Goal: Transaction & Acquisition: Purchase product/service

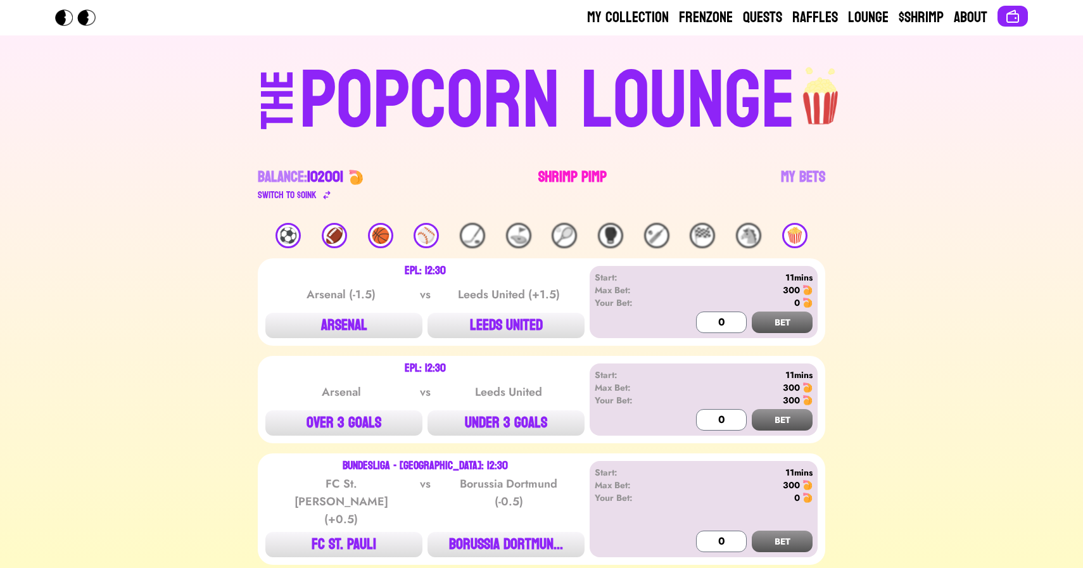
click at [567, 176] on link "Shrimp Pimp" at bounding box center [572, 184] width 68 height 35
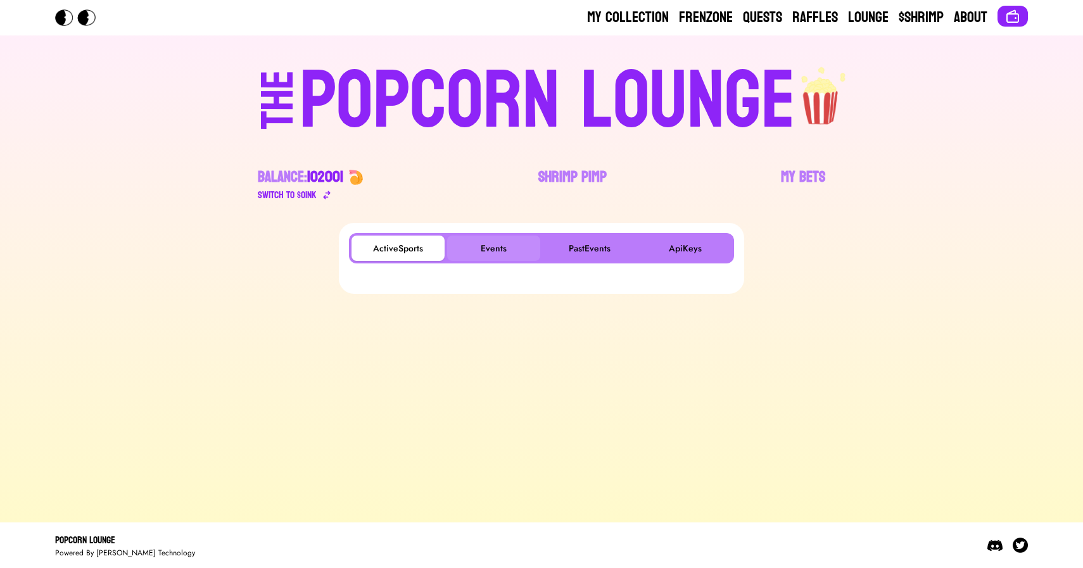
click at [510, 238] on button "Events" at bounding box center [493, 248] width 93 height 25
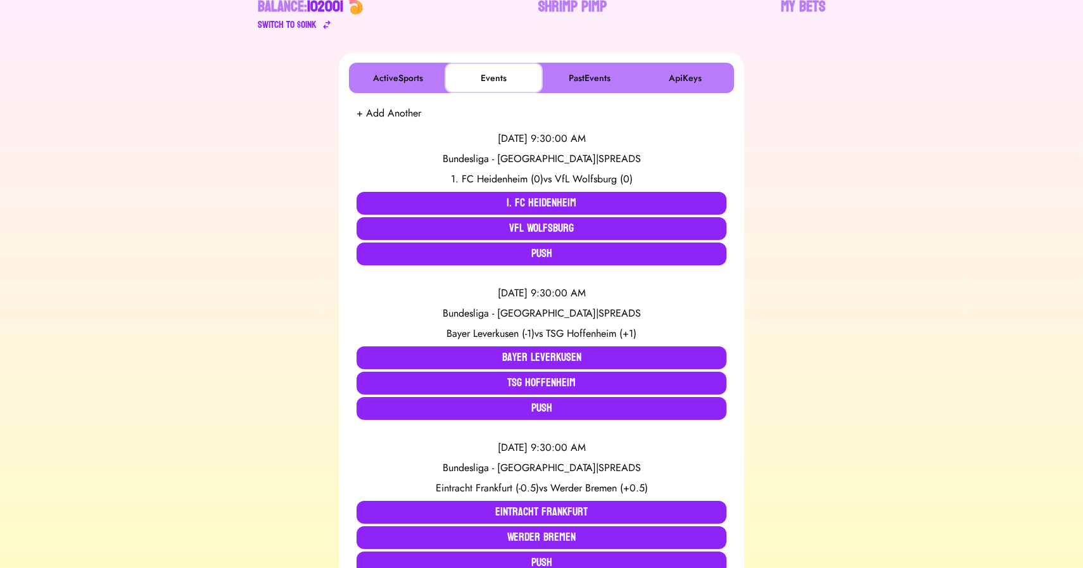
scroll to position [174, 0]
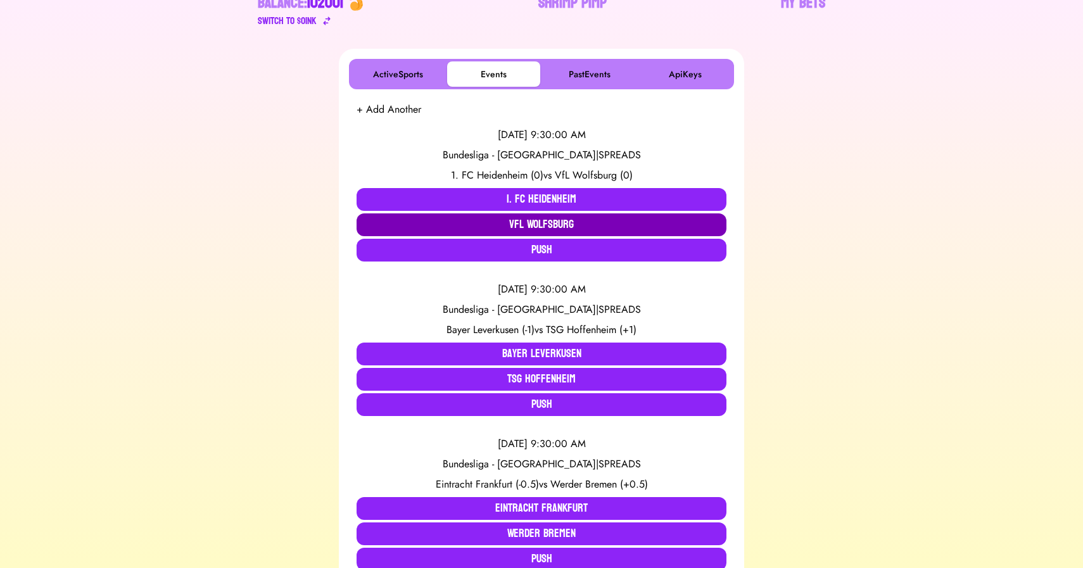
click at [502, 219] on button "VfL Wolfsburg" at bounding box center [542, 224] width 370 height 23
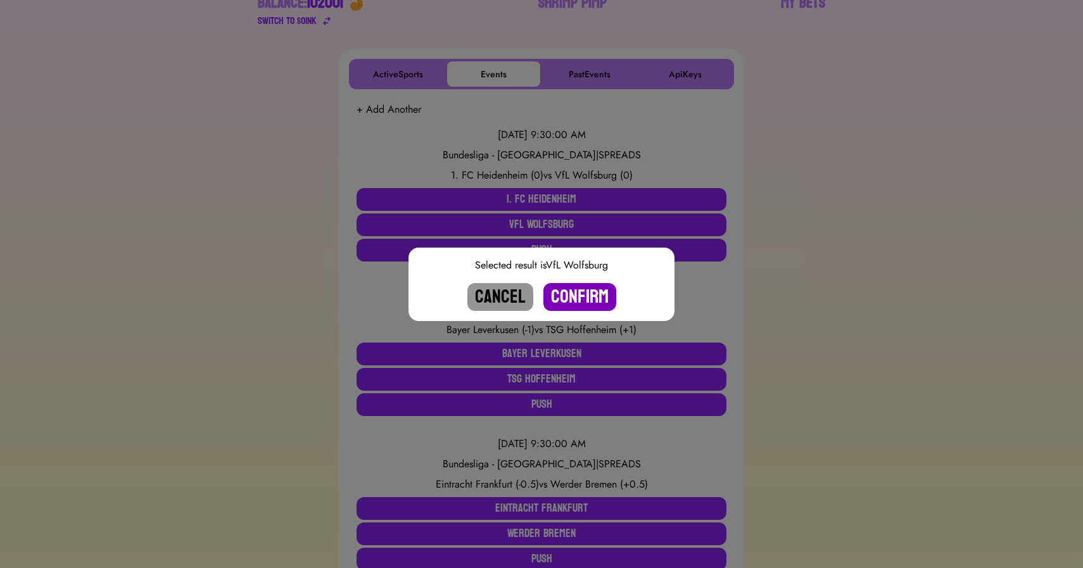
click at [595, 295] on button "Confirm" at bounding box center [579, 297] width 73 height 28
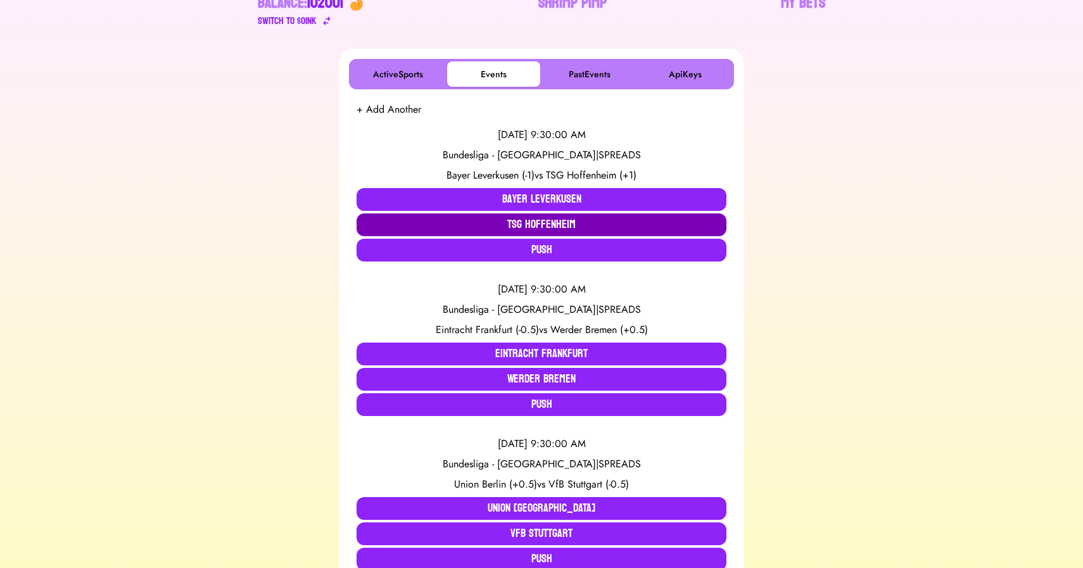
click at [522, 226] on button "TSG Hoffenheim" at bounding box center [542, 224] width 370 height 23
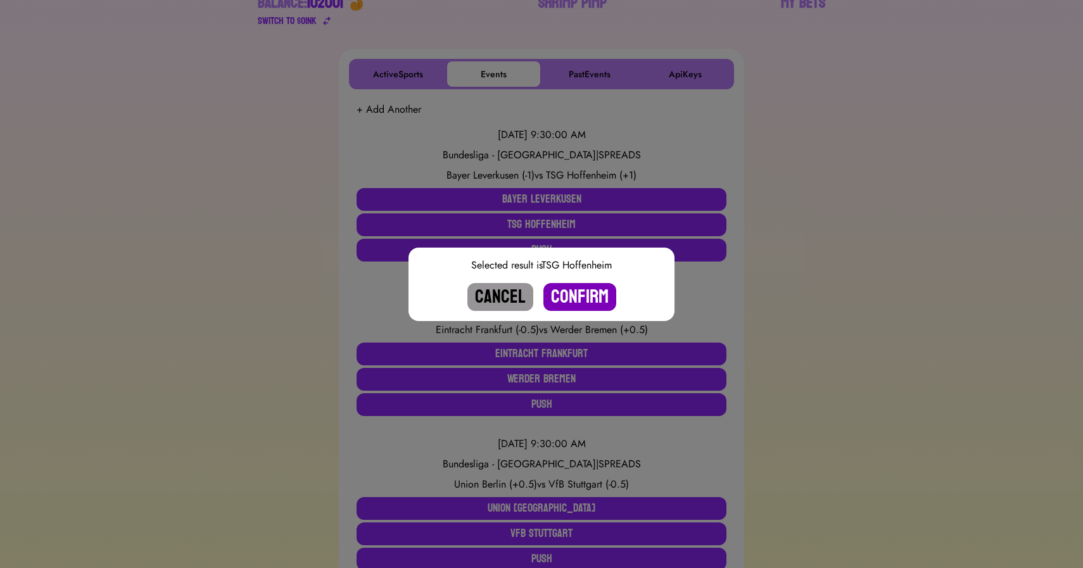
click at [590, 300] on button "Confirm" at bounding box center [579, 297] width 73 height 28
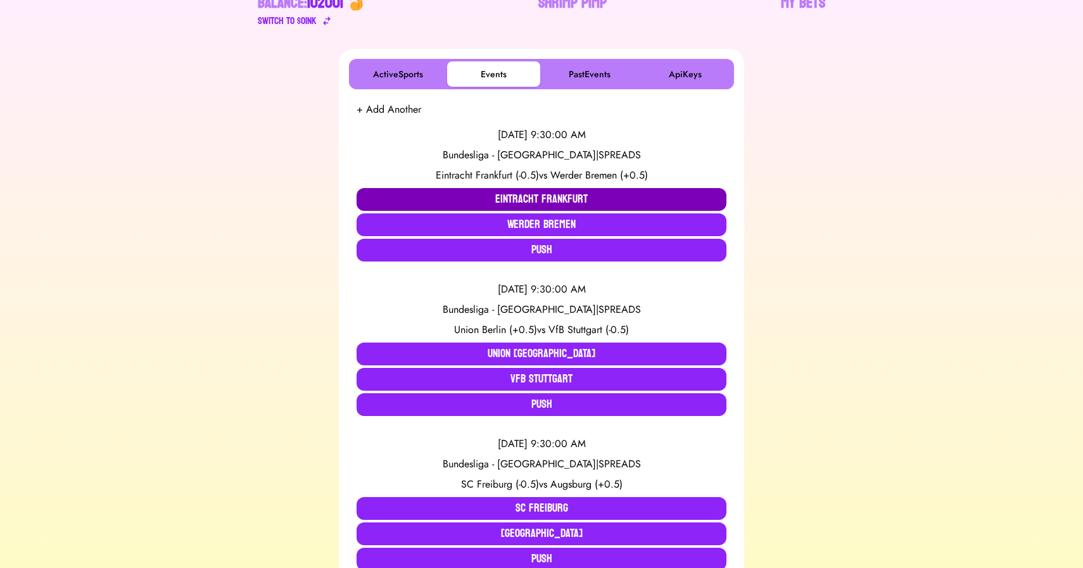
click at [461, 199] on button "Eintracht Frankfurt" at bounding box center [542, 199] width 370 height 23
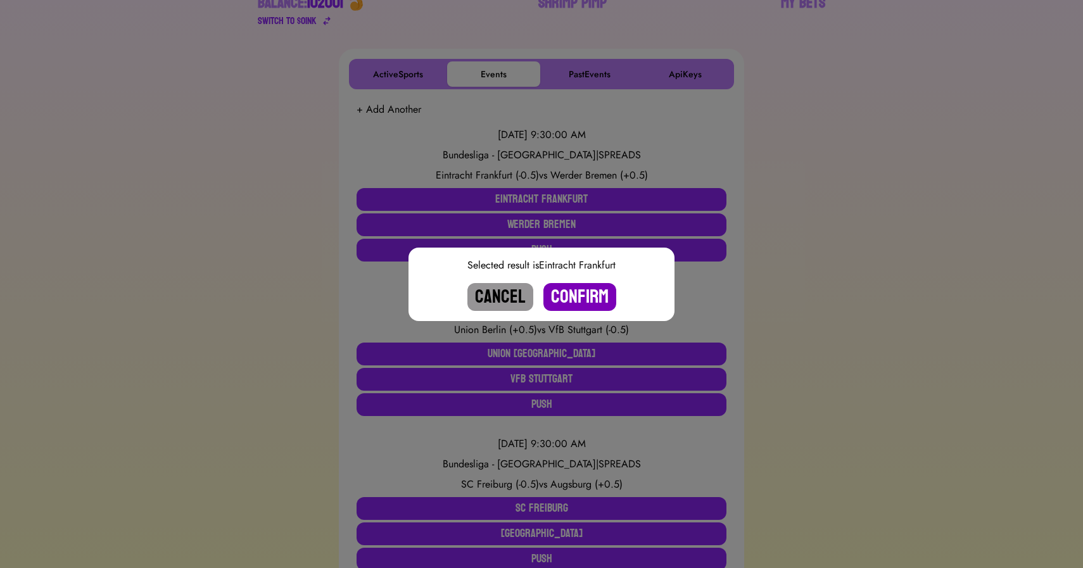
click at [582, 299] on button "Confirm" at bounding box center [579, 297] width 73 height 28
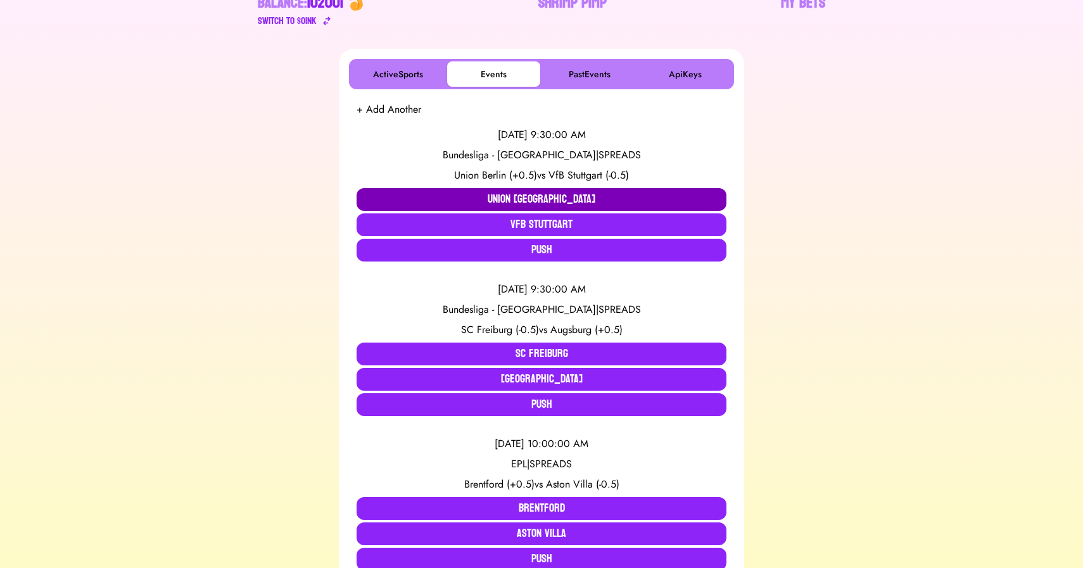
click at [448, 199] on button "Union Berlin" at bounding box center [542, 199] width 370 height 23
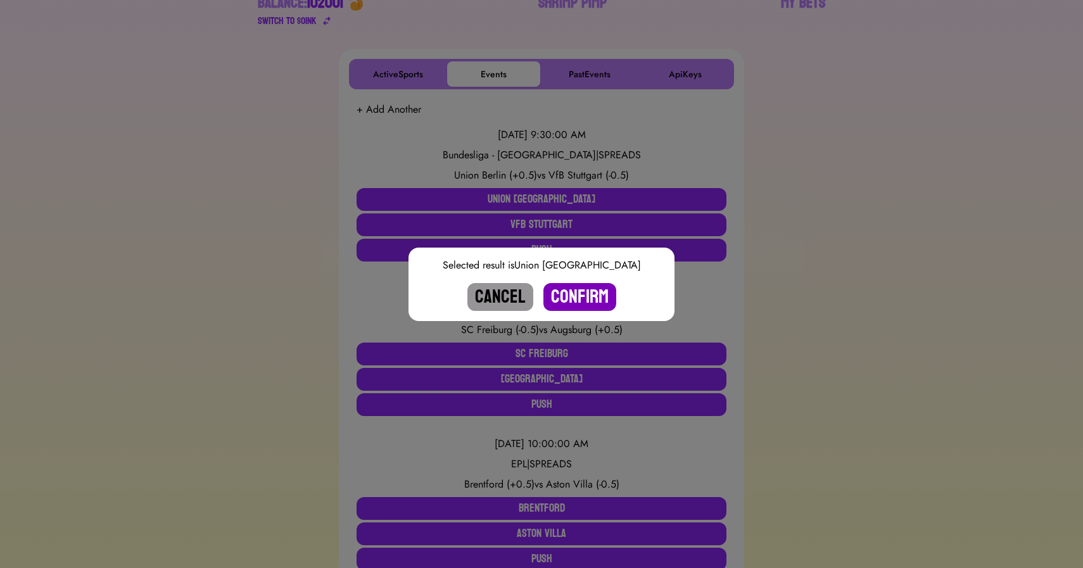
click at [577, 294] on button "Confirm" at bounding box center [579, 297] width 73 height 28
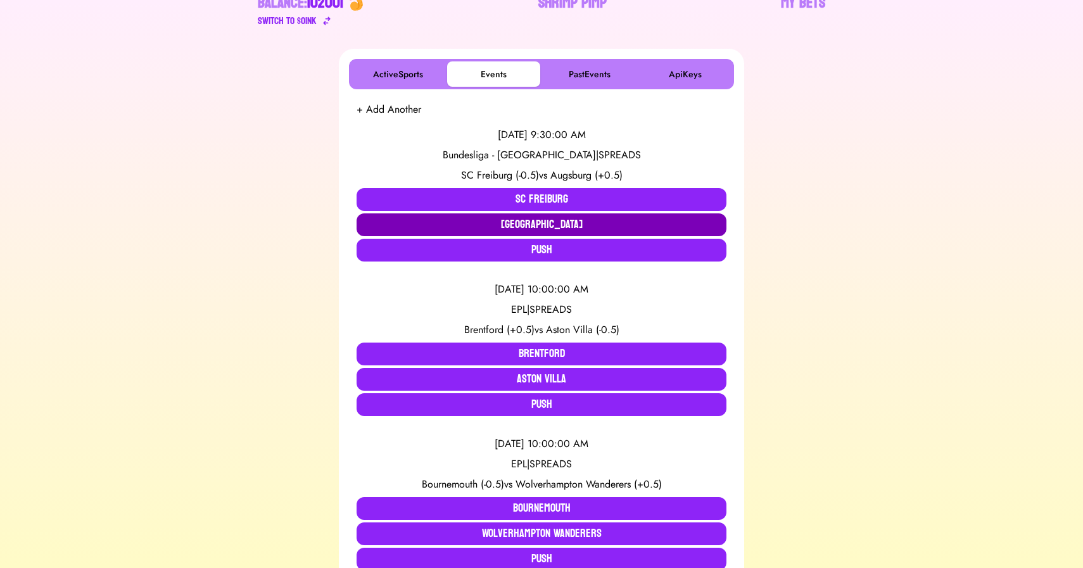
click at [491, 225] on button "Augsburg" at bounding box center [542, 224] width 370 height 23
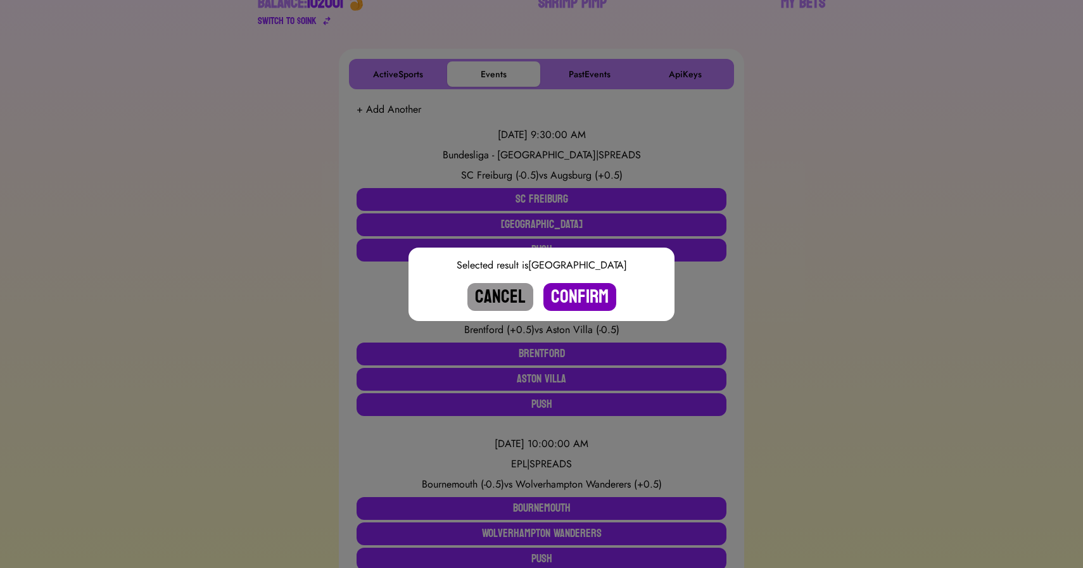
click at [576, 296] on button "Confirm" at bounding box center [579, 297] width 73 height 28
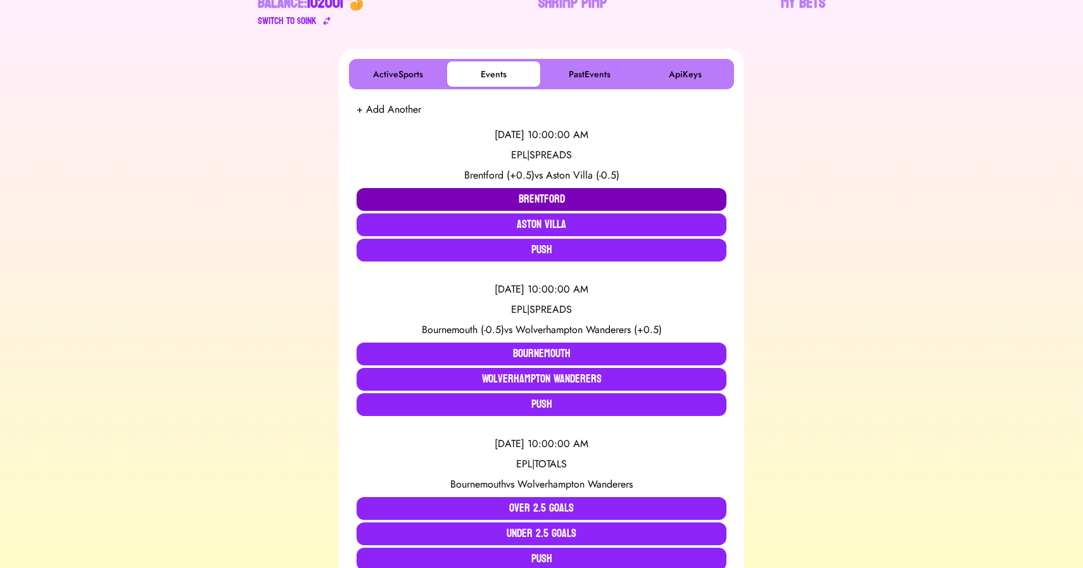
click at [476, 196] on button "Brentford" at bounding box center [542, 199] width 370 height 23
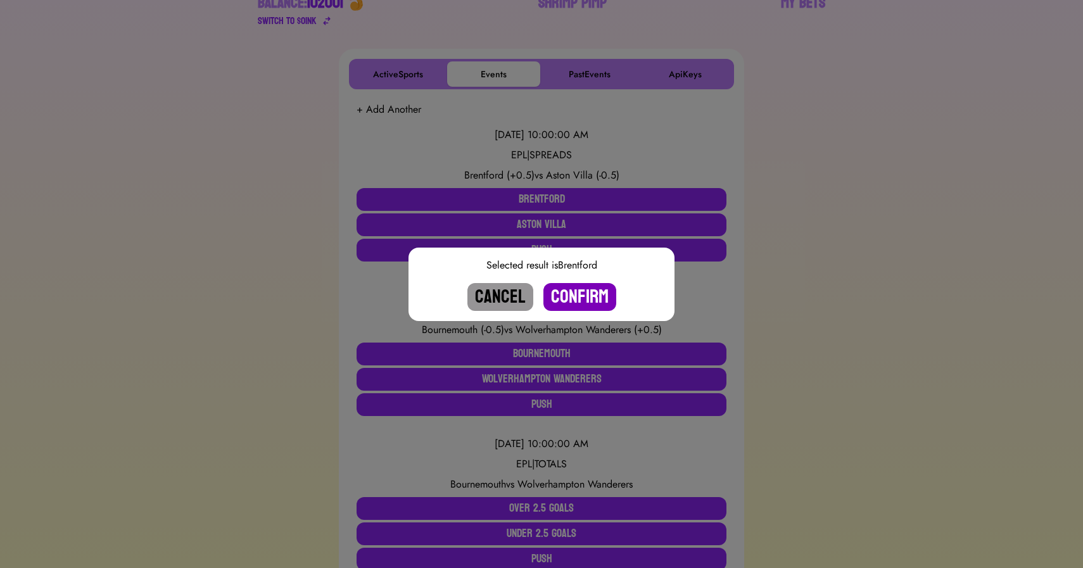
click at [572, 287] on button "Confirm" at bounding box center [579, 297] width 73 height 28
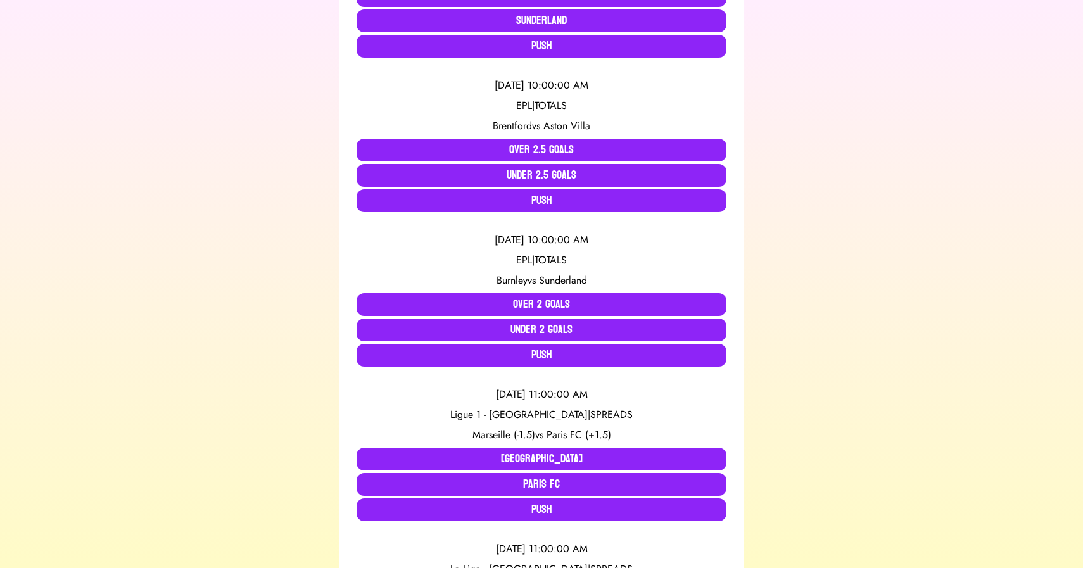
scroll to position [688, 0]
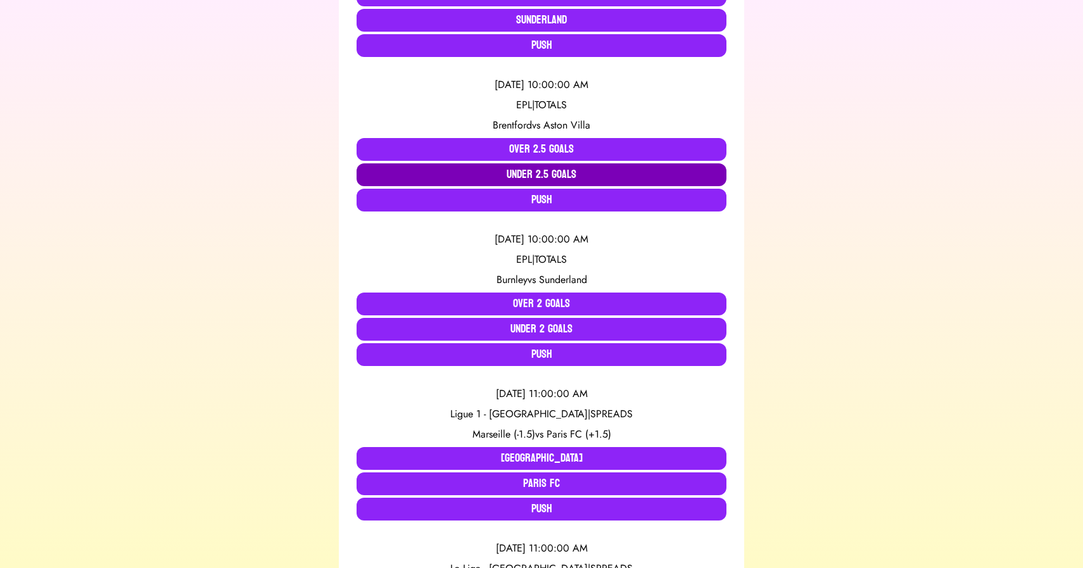
click at [496, 172] on button "Under 2.5 Goals" at bounding box center [542, 174] width 370 height 23
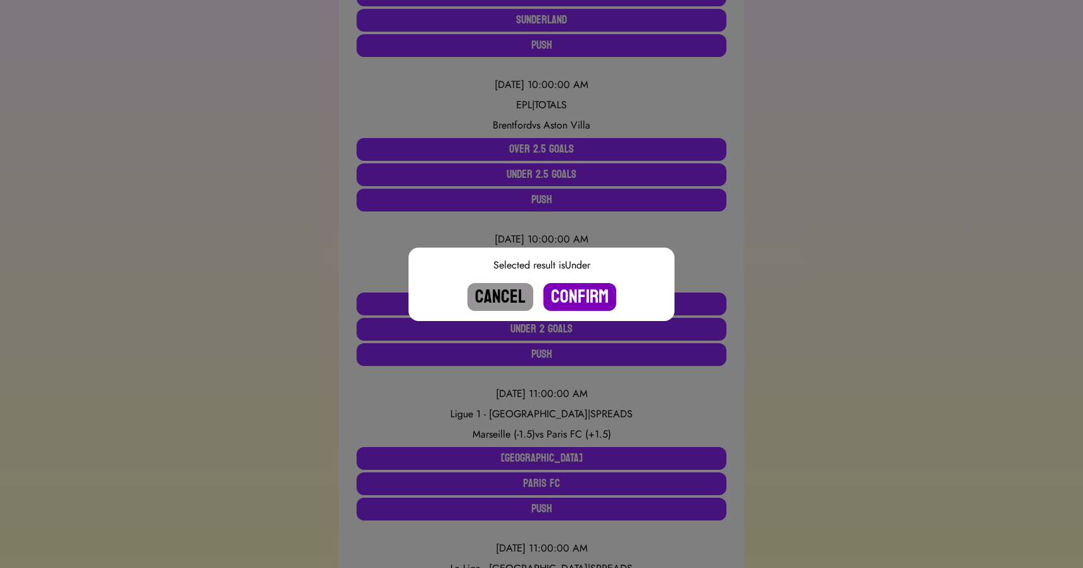
click at [572, 295] on button "Confirm" at bounding box center [579, 297] width 73 height 28
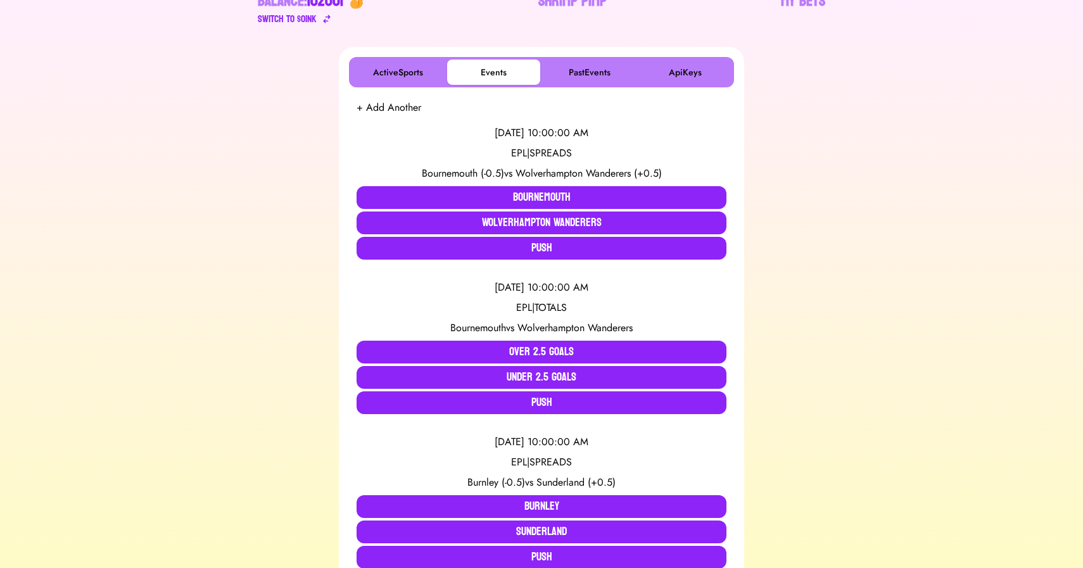
scroll to position [180, 0]
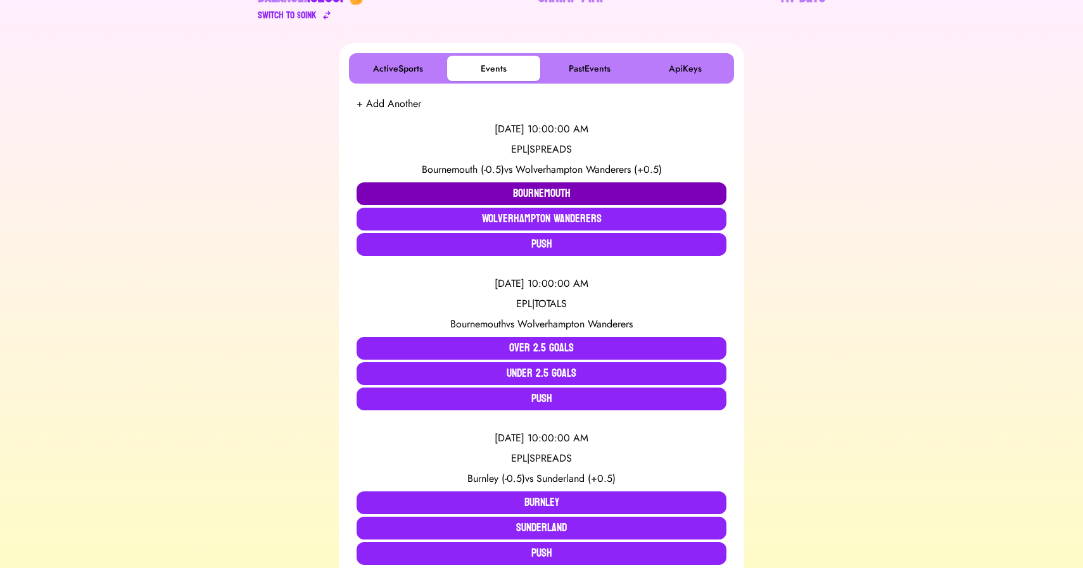
click at [465, 194] on button "Bournemouth" at bounding box center [542, 193] width 370 height 23
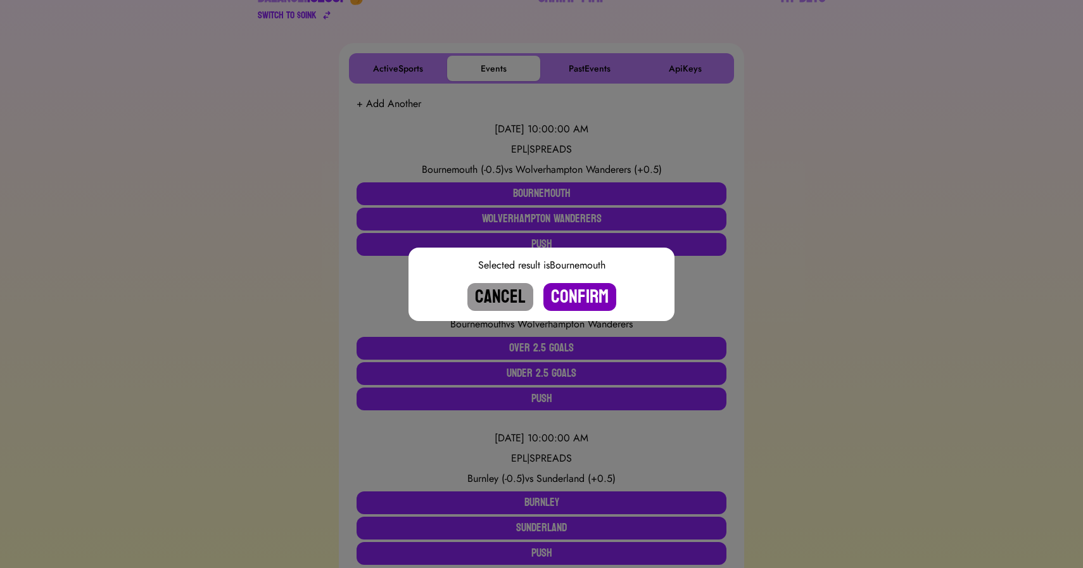
click at [585, 296] on button "Confirm" at bounding box center [579, 297] width 73 height 28
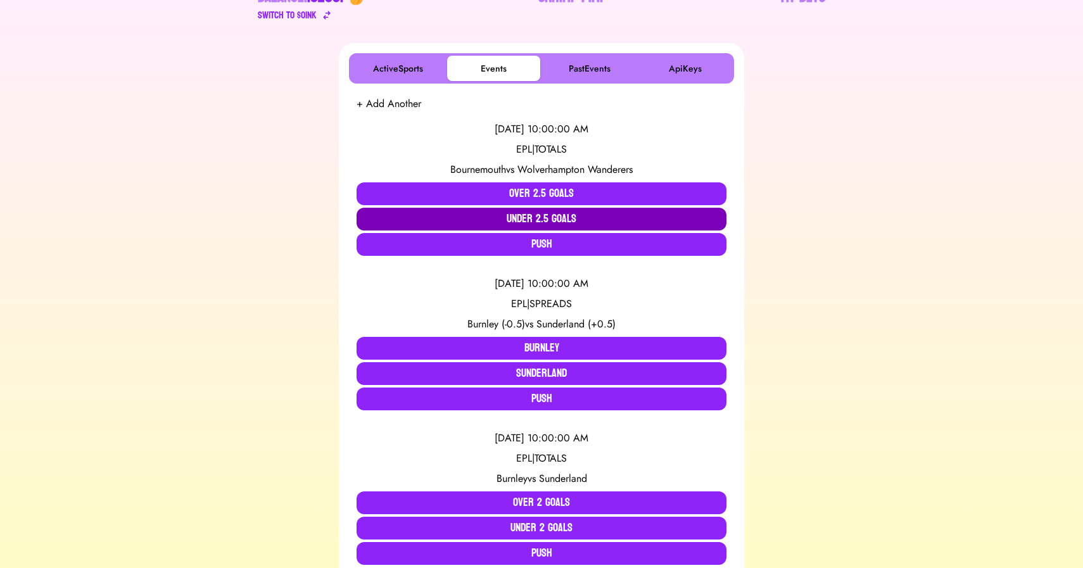
click at [533, 222] on button "Under 2.5 Goals" at bounding box center [542, 219] width 370 height 23
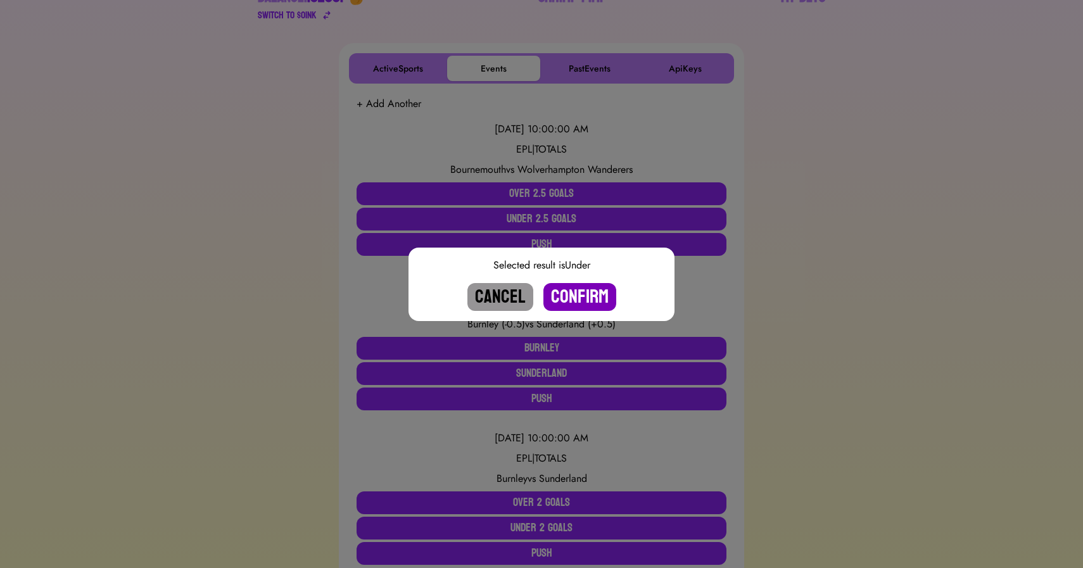
click at [579, 298] on button "Confirm" at bounding box center [579, 297] width 73 height 28
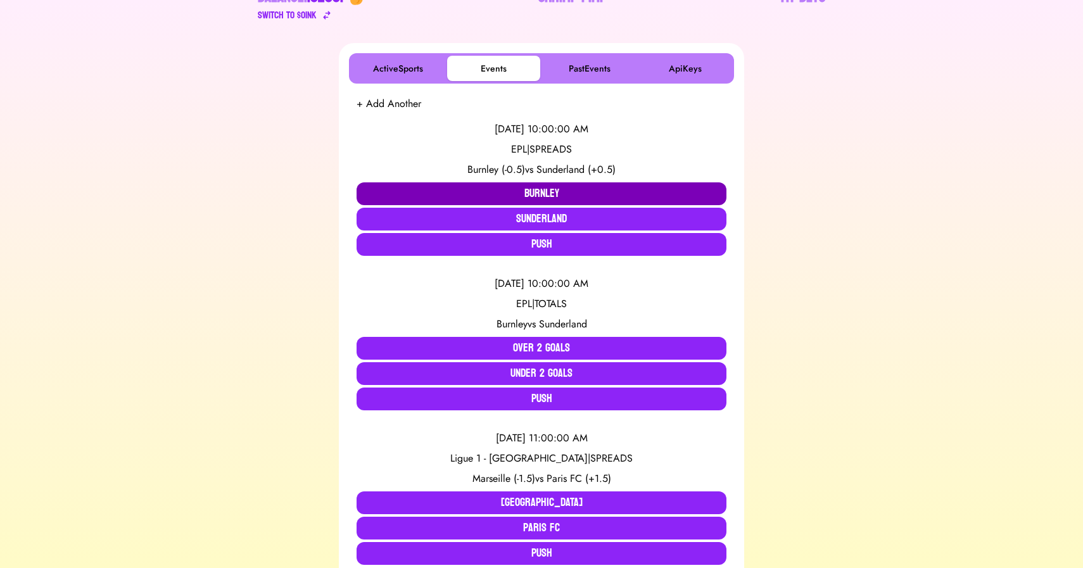
click at [482, 189] on button "Burnley" at bounding box center [542, 193] width 370 height 23
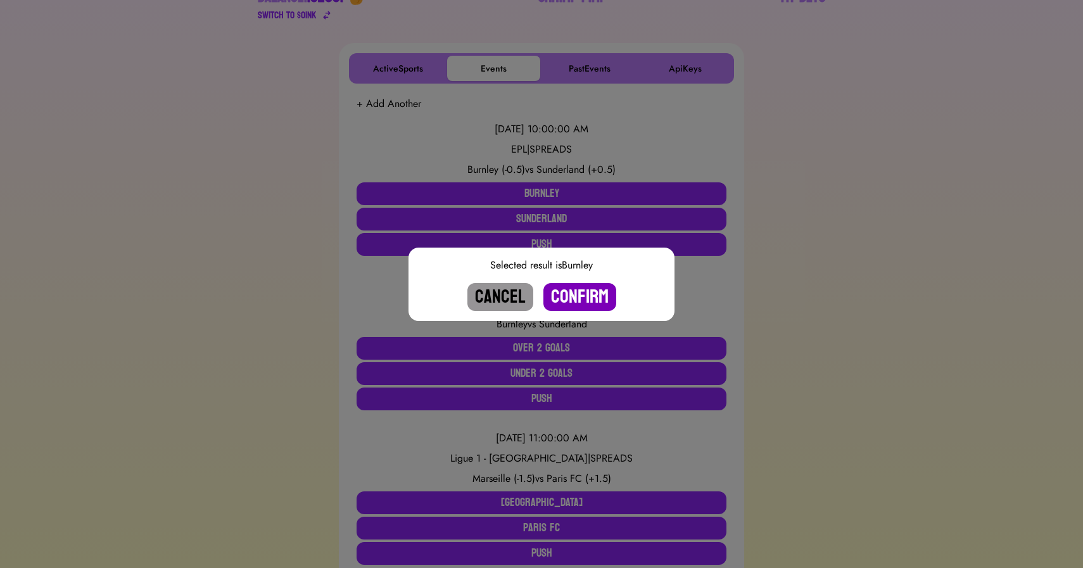
click at [578, 290] on button "Confirm" at bounding box center [579, 297] width 73 height 28
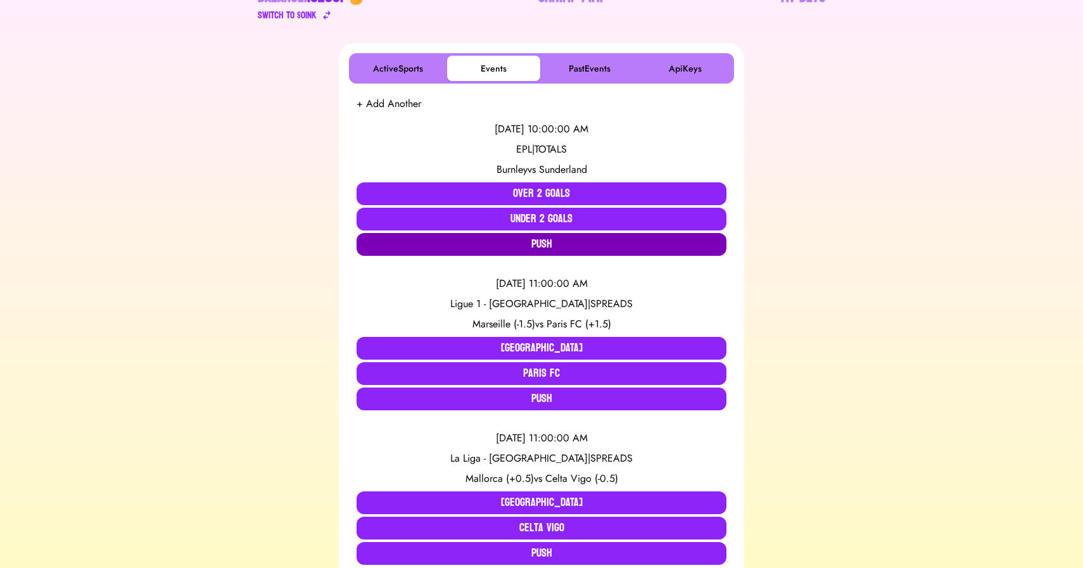
click at [529, 244] on button "Push" at bounding box center [542, 244] width 370 height 23
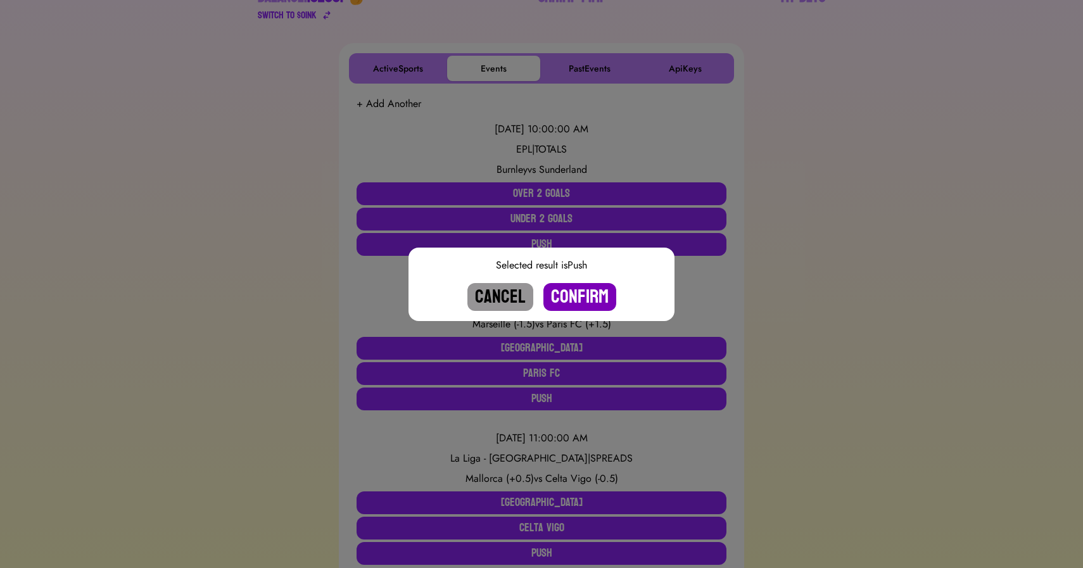
click at [574, 296] on button "Confirm" at bounding box center [579, 297] width 73 height 28
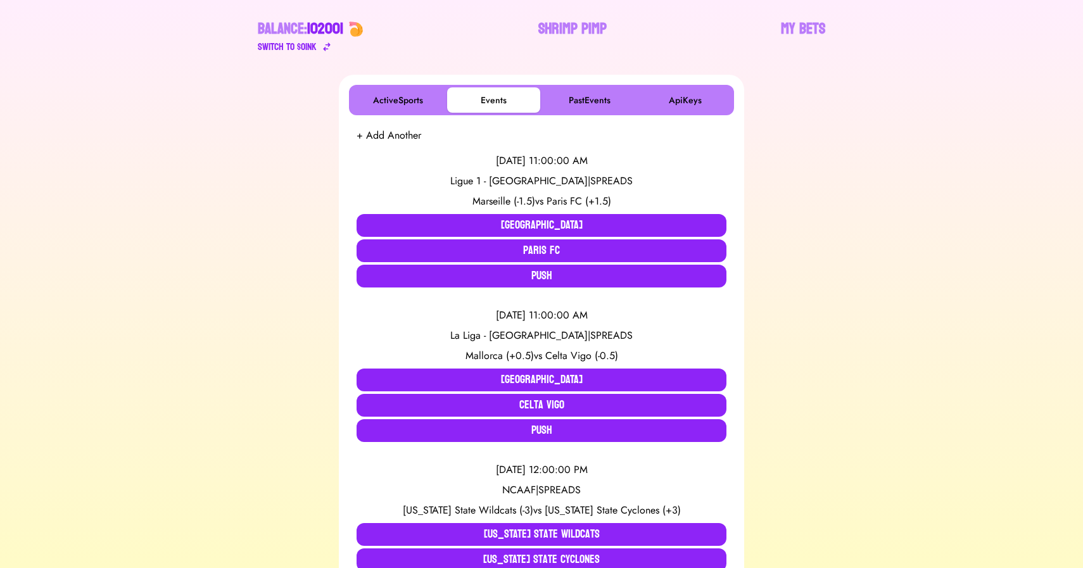
scroll to position [0, 0]
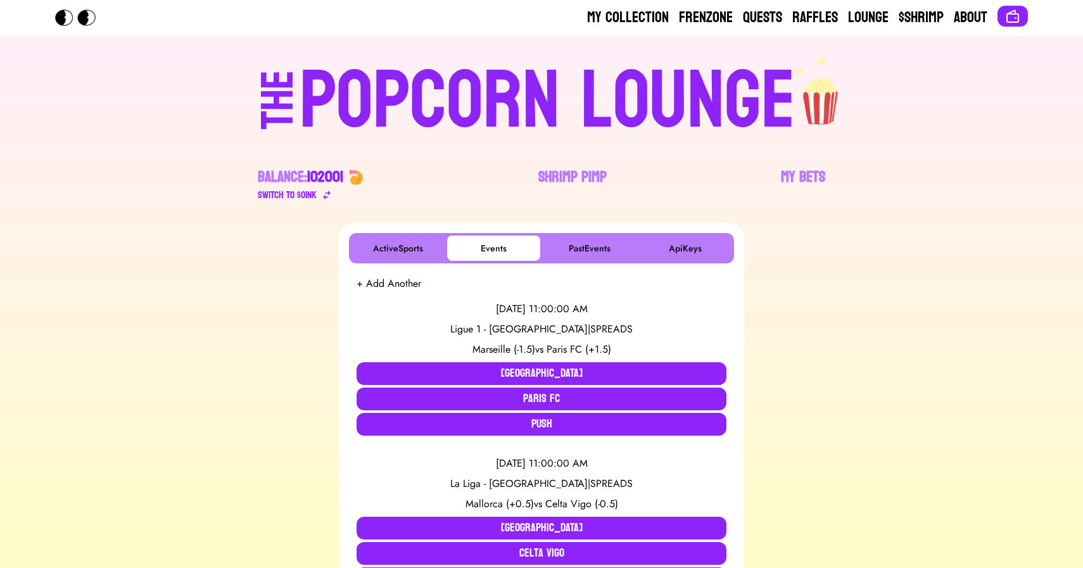
click at [376, 106] on div "POPCORN LOUNGE" at bounding box center [548, 101] width 496 height 81
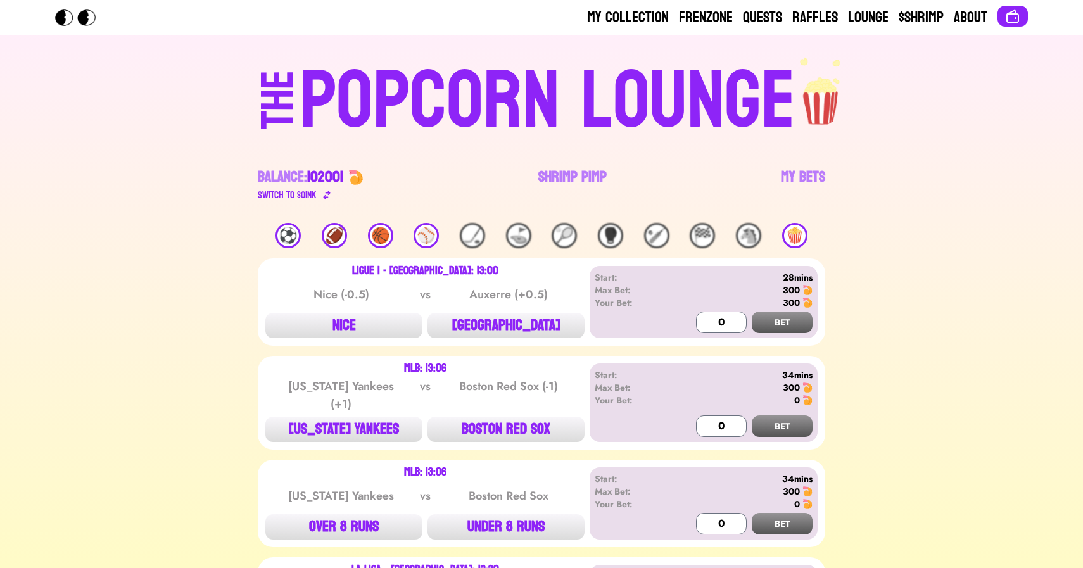
click at [374, 233] on div "🏀" at bounding box center [380, 235] width 25 height 25
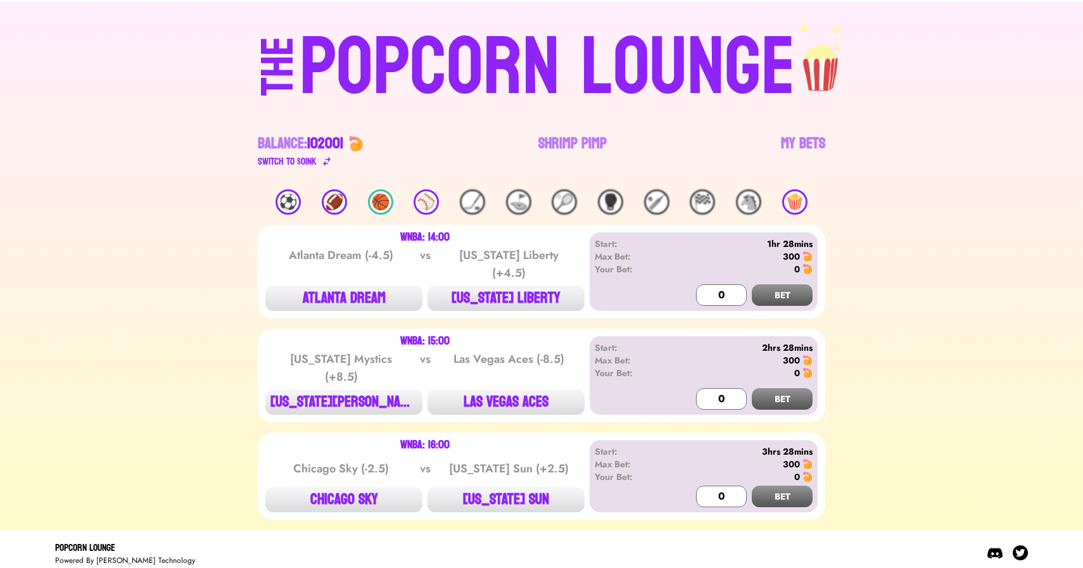
scroll to position [34, 0]
click at [346, 299] on button "ATLANTA DREAM" at bounding box center [343, 297] width 157 height 25
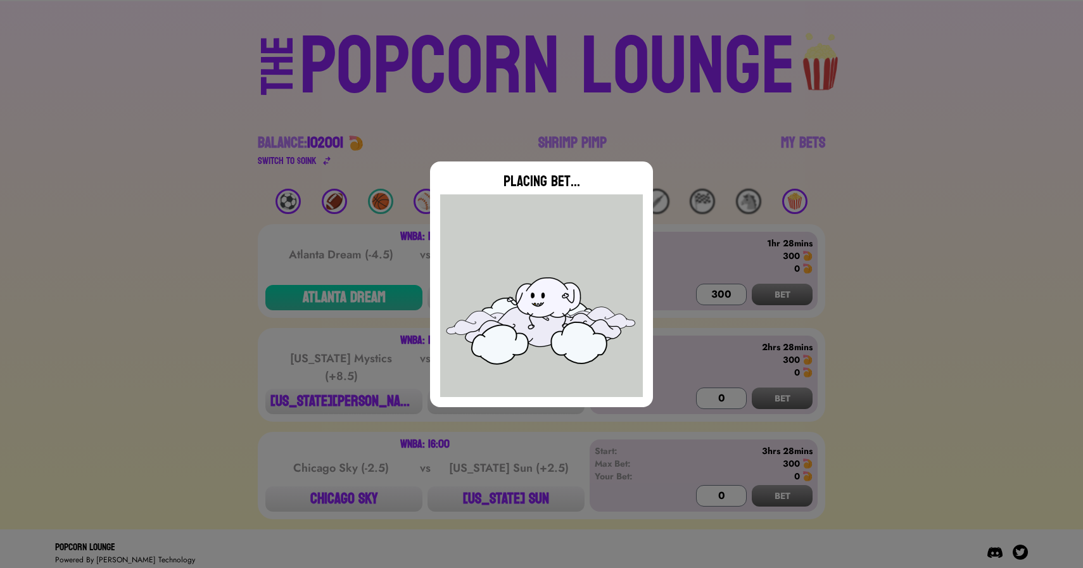
type input "0"
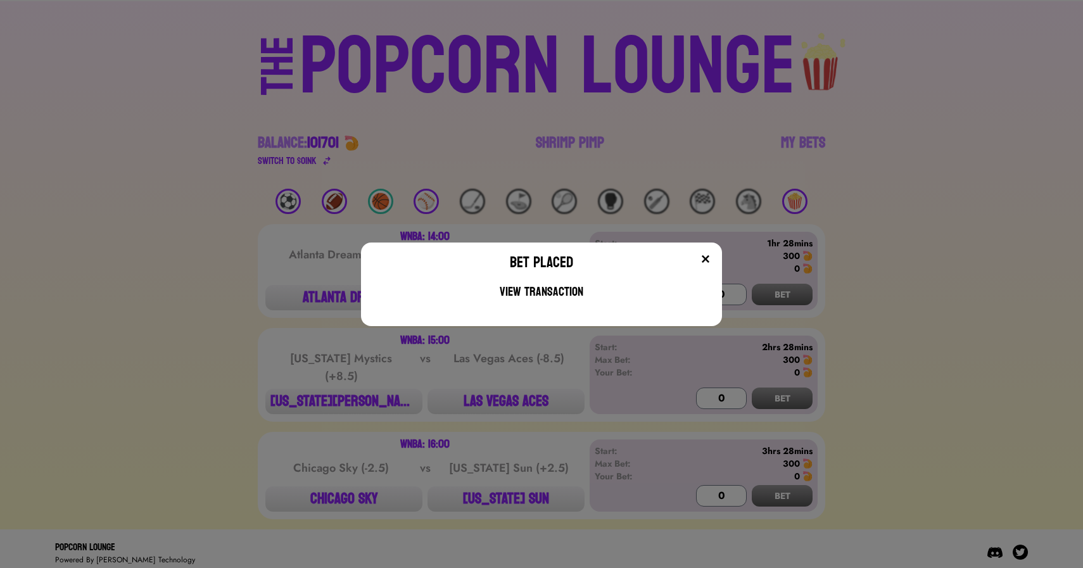
click at [526, 202] on div "Bet Placed View Transaction" at bounding box center [541, 284] width 1083 height 568
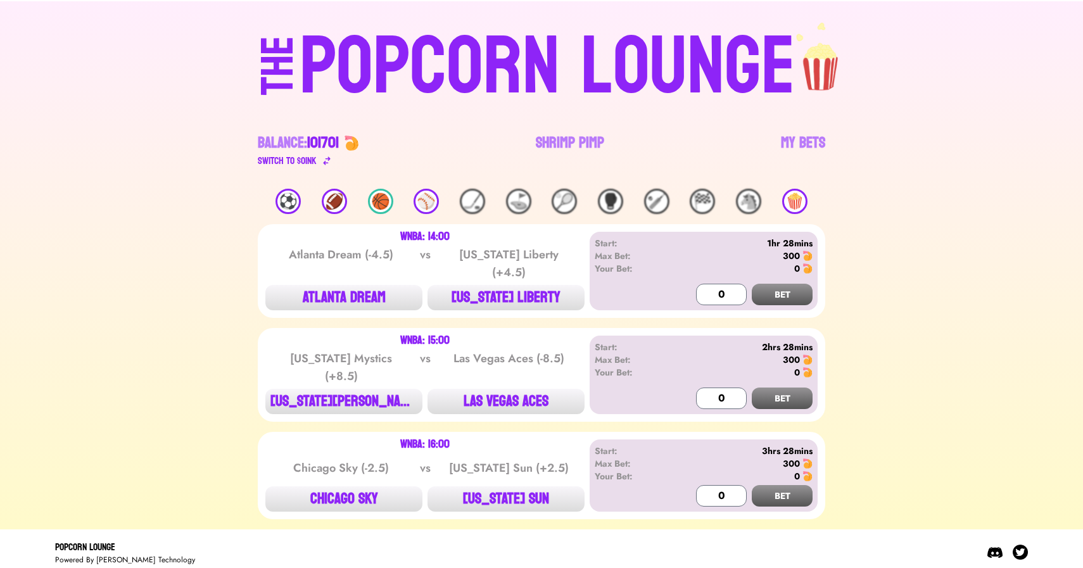
click at [338, 204] on div "🏈" at bounding box center [334, 201] width 25 height 25
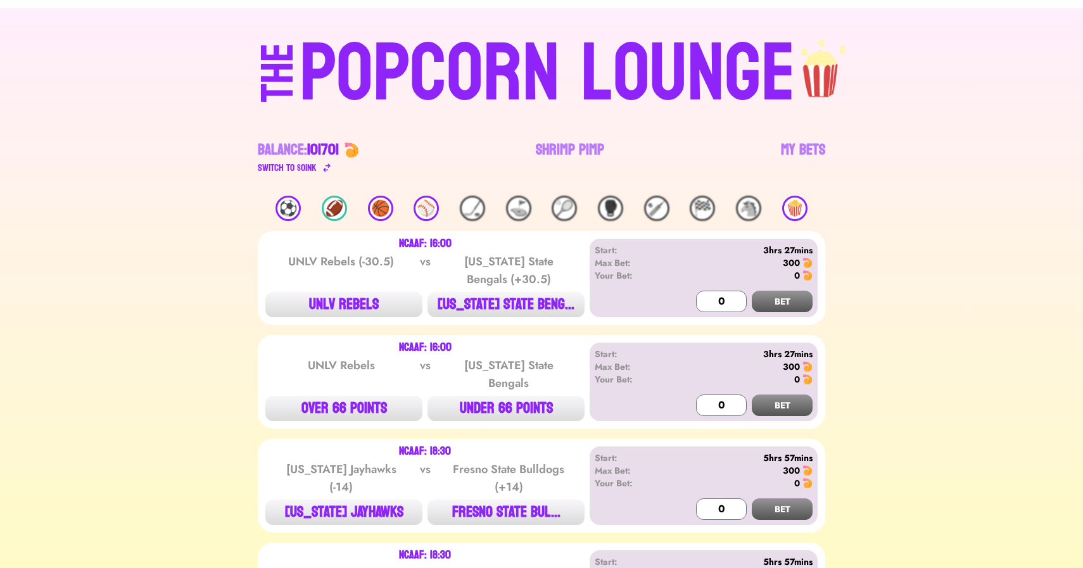
scroll to position [0, 0]
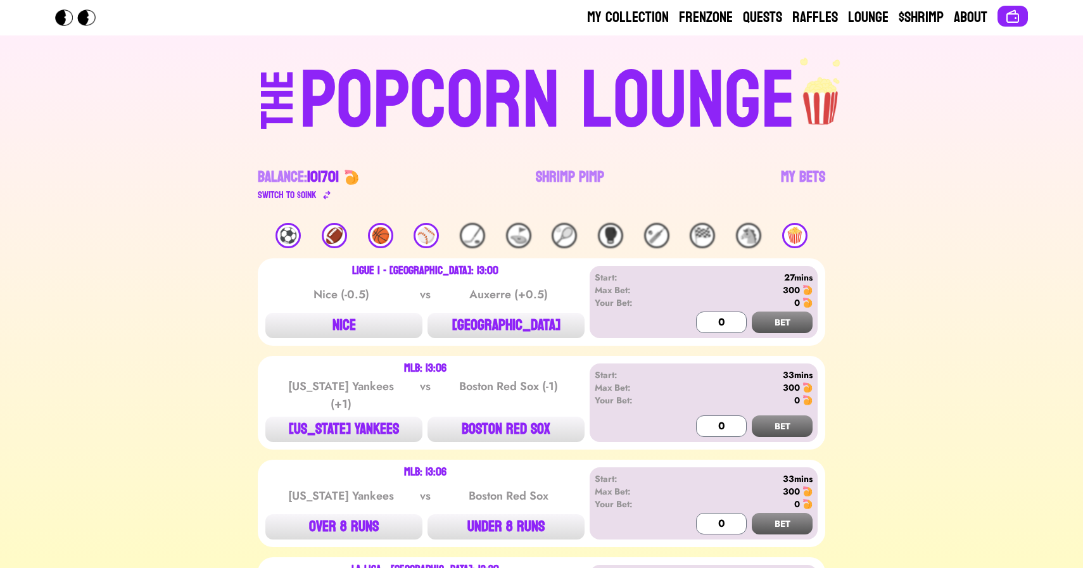
click at [327, 91] on div "POPCORN LOUNGE" at bounding box center [548, 101] width 496 height 81
click at [554, 177] on link "Shrimp Pimp" at bounding box center [570, 184] width 68 height 35
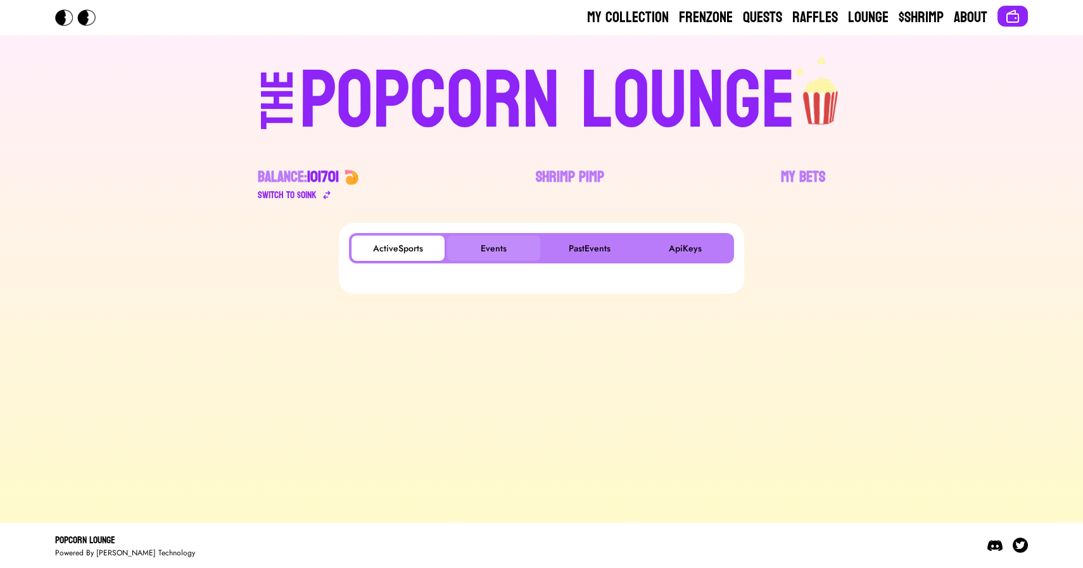
click at [488, 240] on button "Events" at bounding box center [493, 248] width 93 height 25
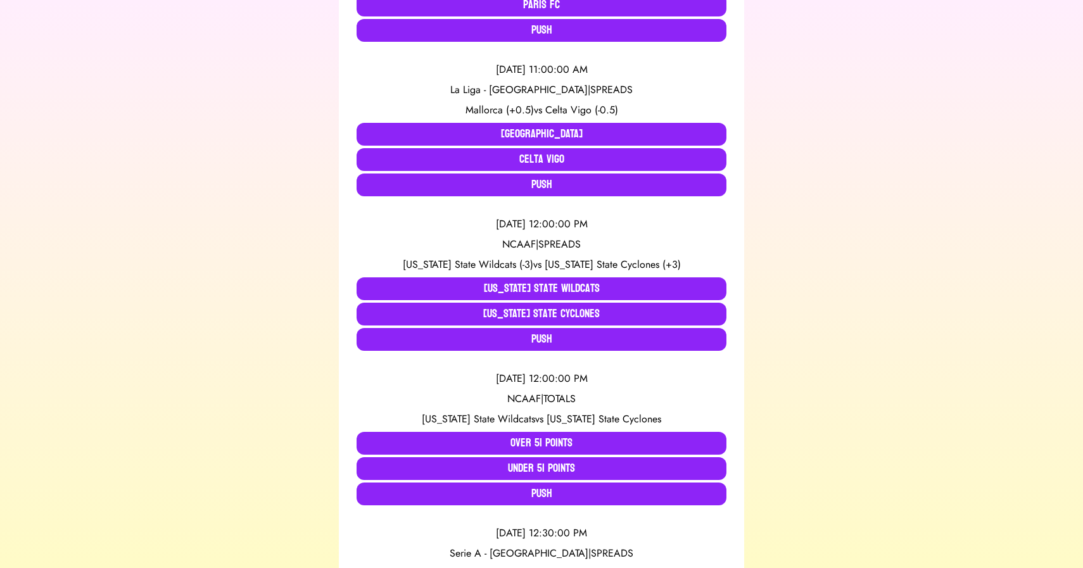
scroll to position [393, 0]
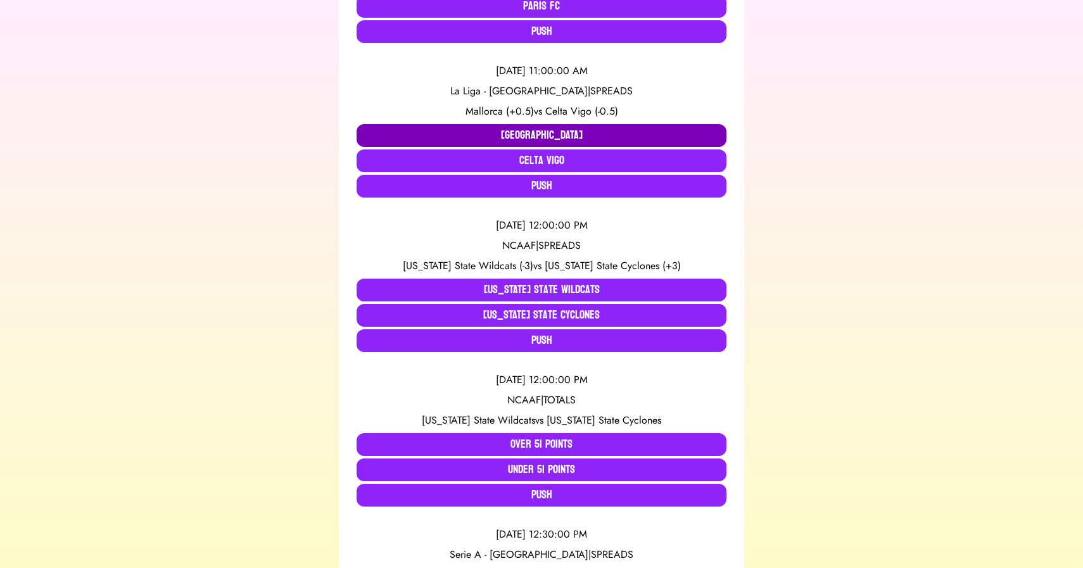
click at [455, 129] on button "Mallorca" at bounding box center [542, 135] width 370 height 23
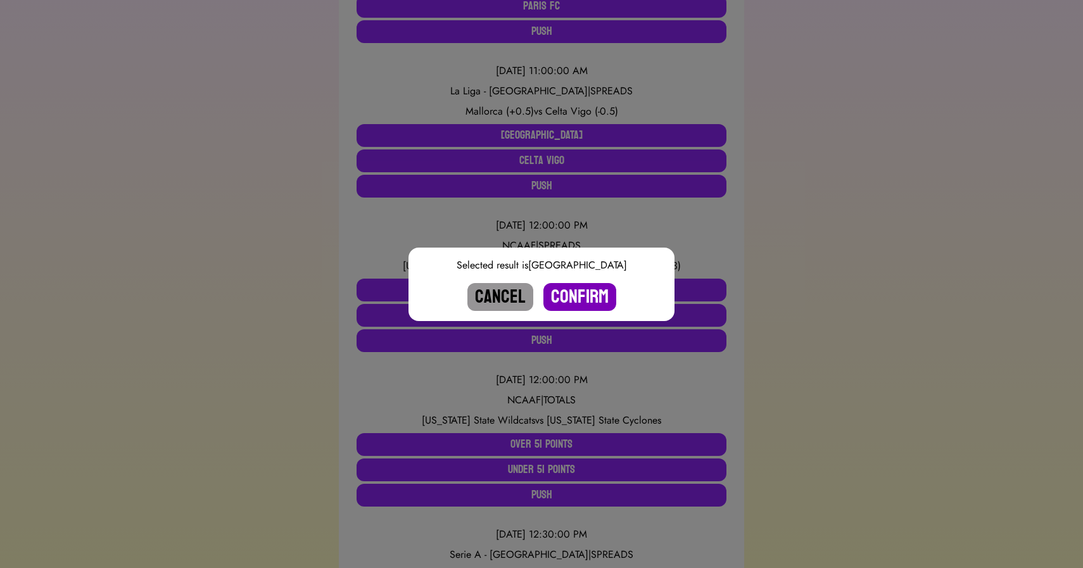
click at [573, 293] on button "Confirm" at bounding box center [579, 297] width 73 height 28
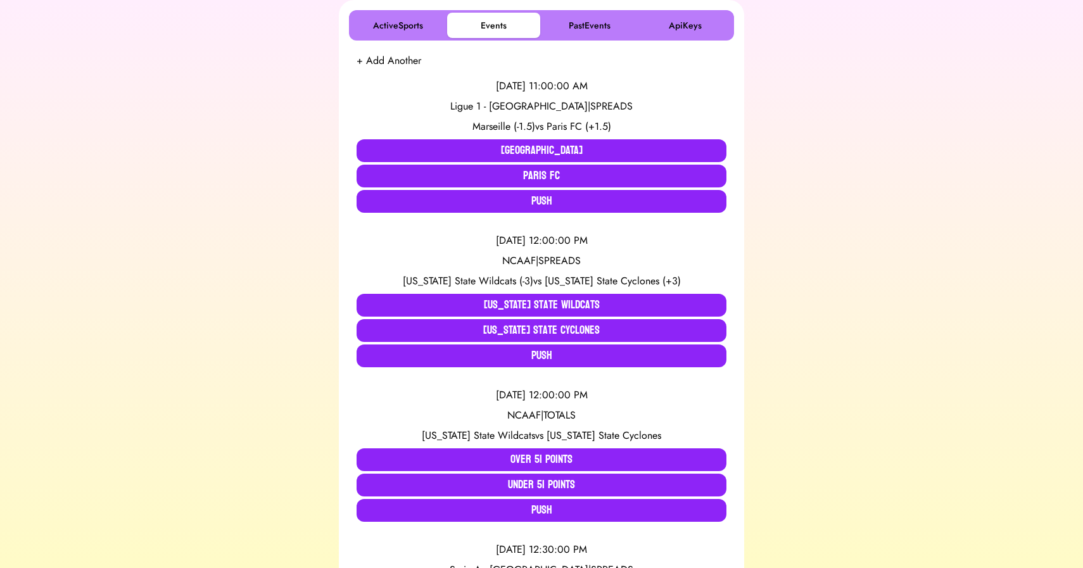
scroll to position [213, 0]
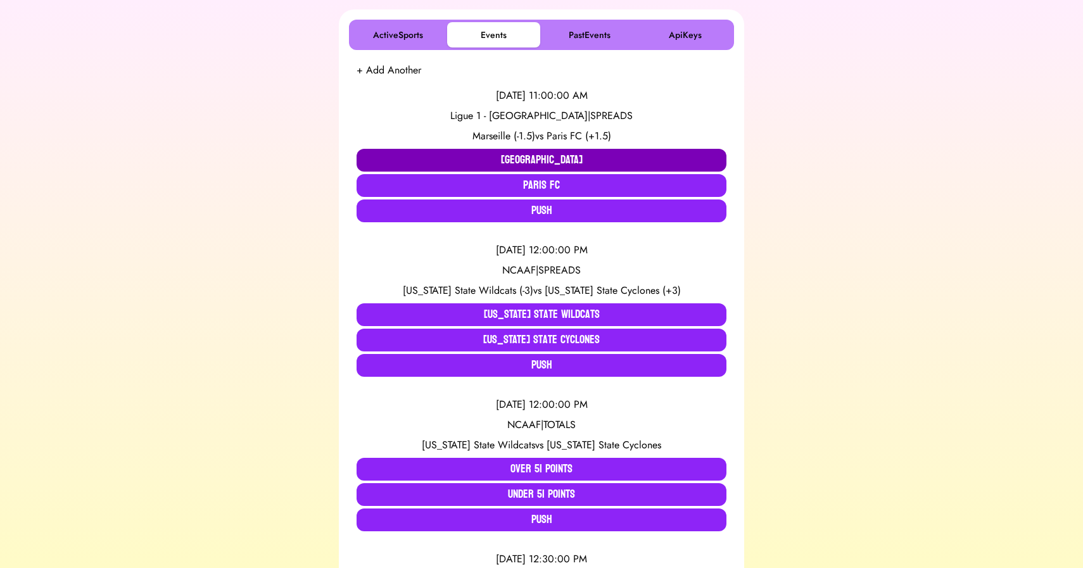
click at [503, 161] on button "Marseille" at bounding box center [542, 160] width 370 height 23
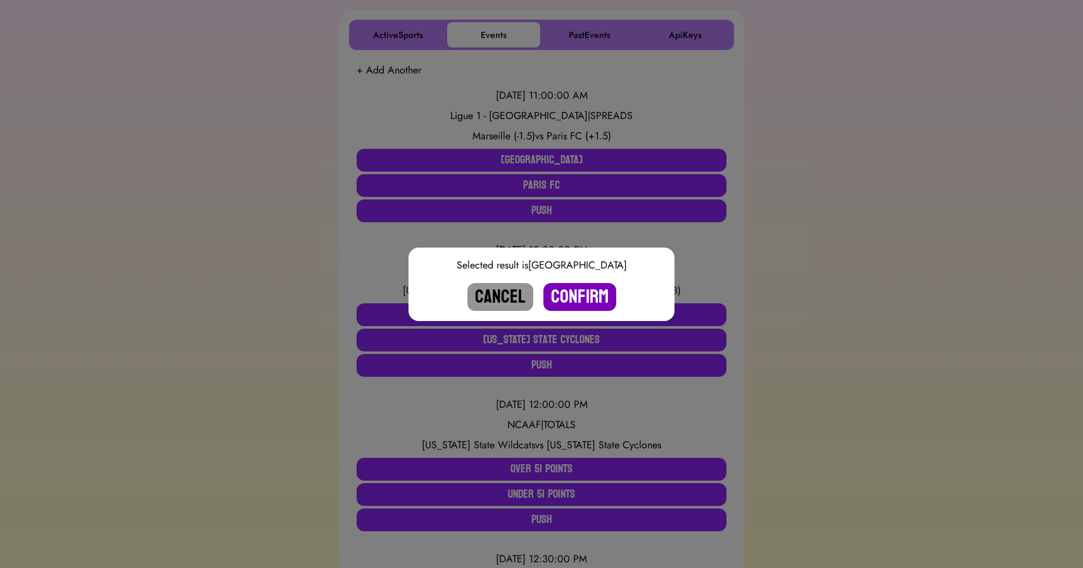
click at [577, 290] on button "Confirm" at bounding box center [579, 297] width 73 height 28
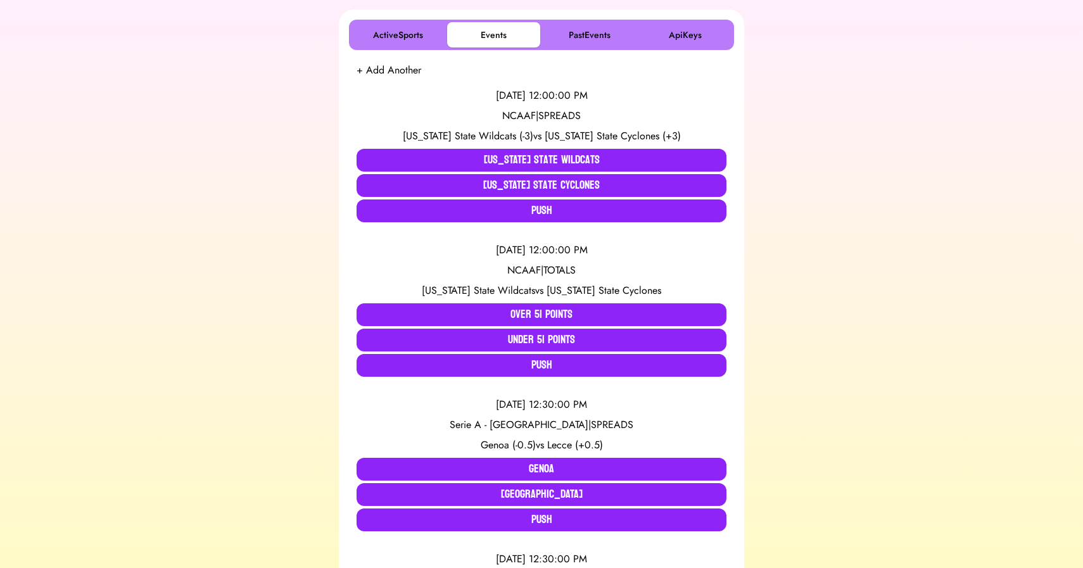
scroll to position [0, 0]
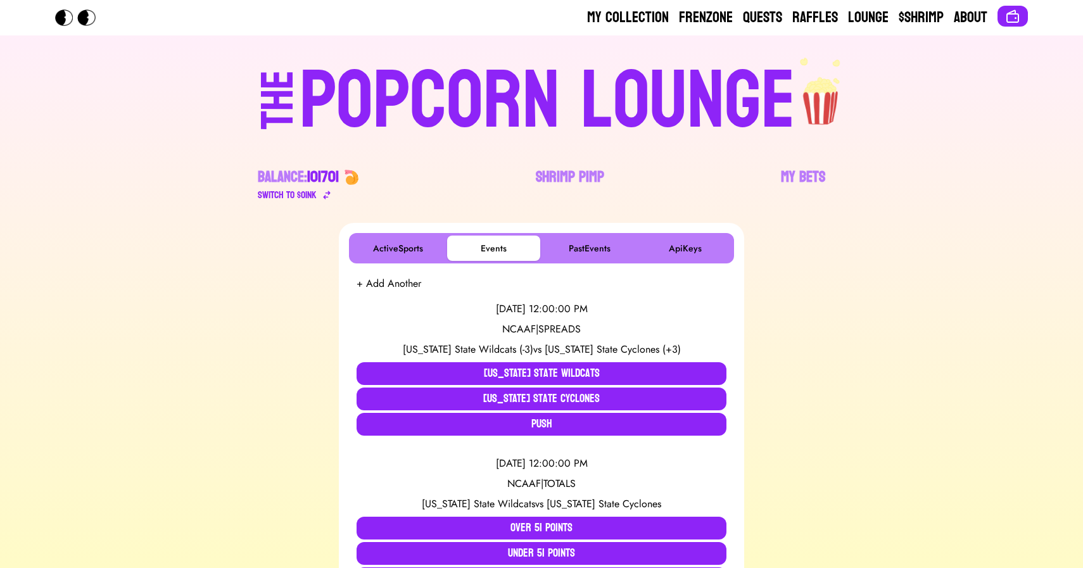
click at [523, 71] on div "POPCORN LOUNGE" at bounding box center [548, 101] width 496 height 81
